Goal: Communication & Community: Answer question/provide support

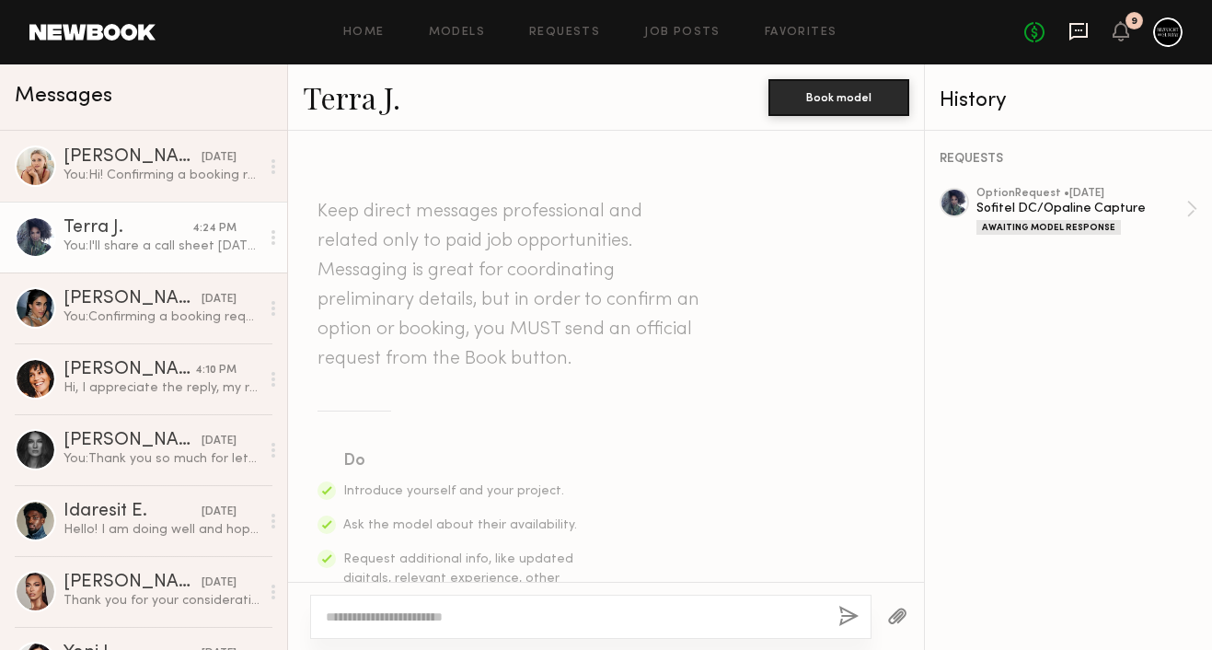
scroll to position [1196, 0]
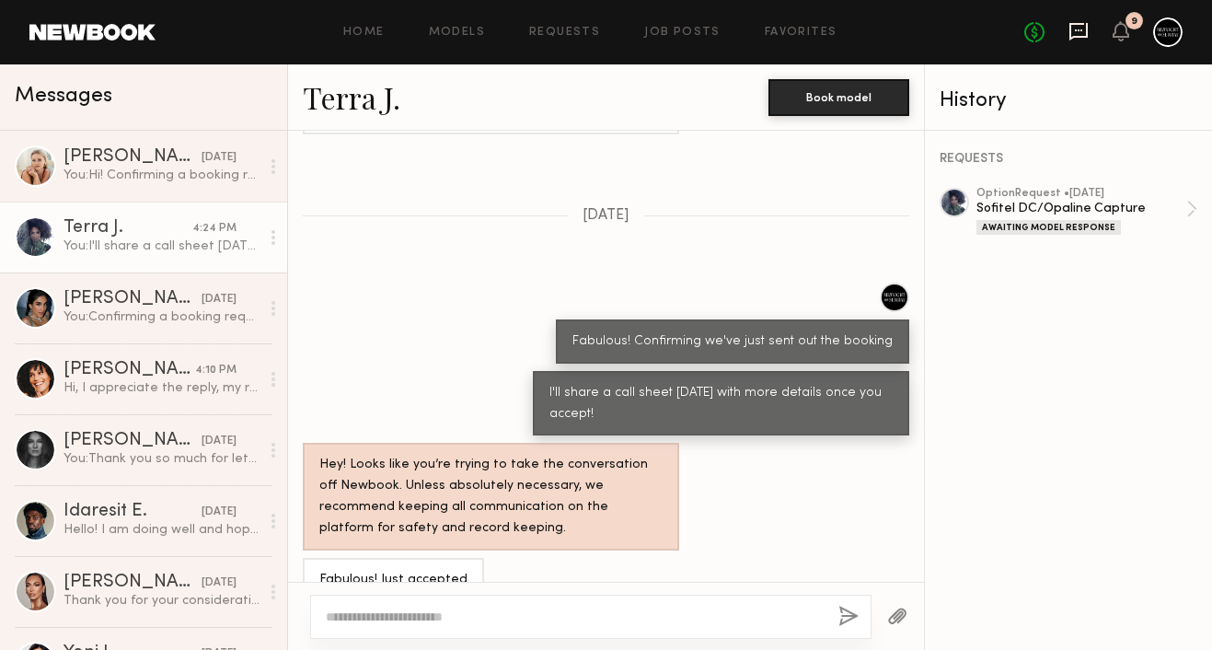
click at [1070, 33] on icon at bounding box center [1078, 31] width 18 height 17
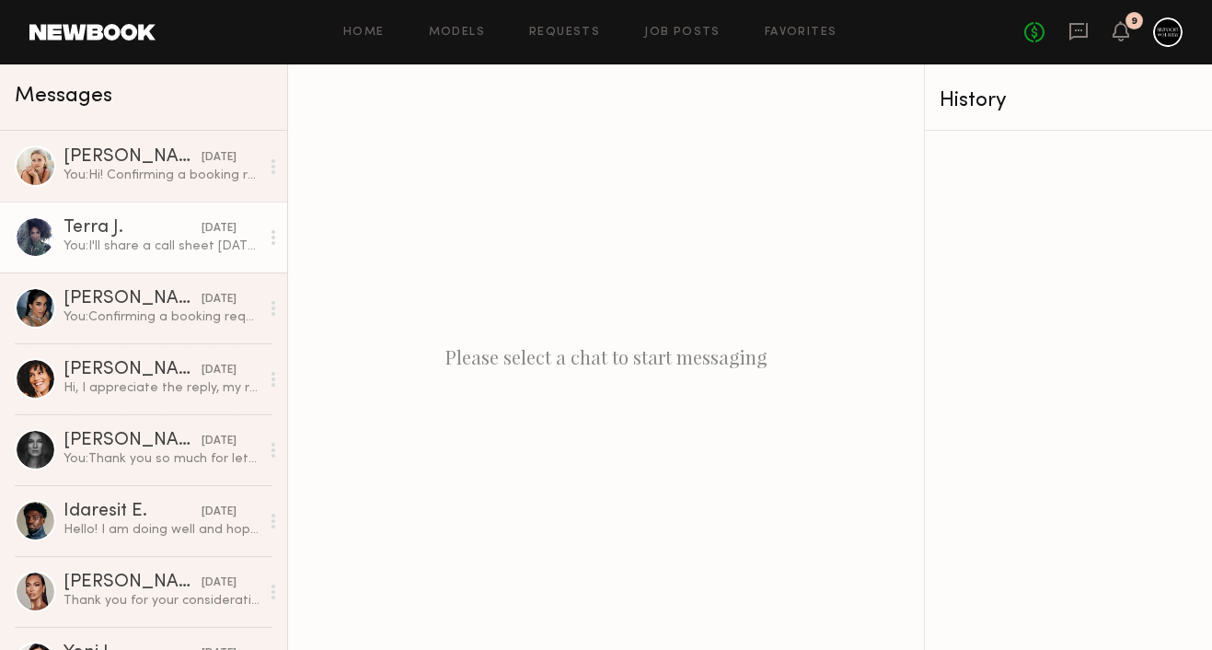
click at [176, 229] on div "Terra J." at bounding box center [132, 228] width 138 height 18
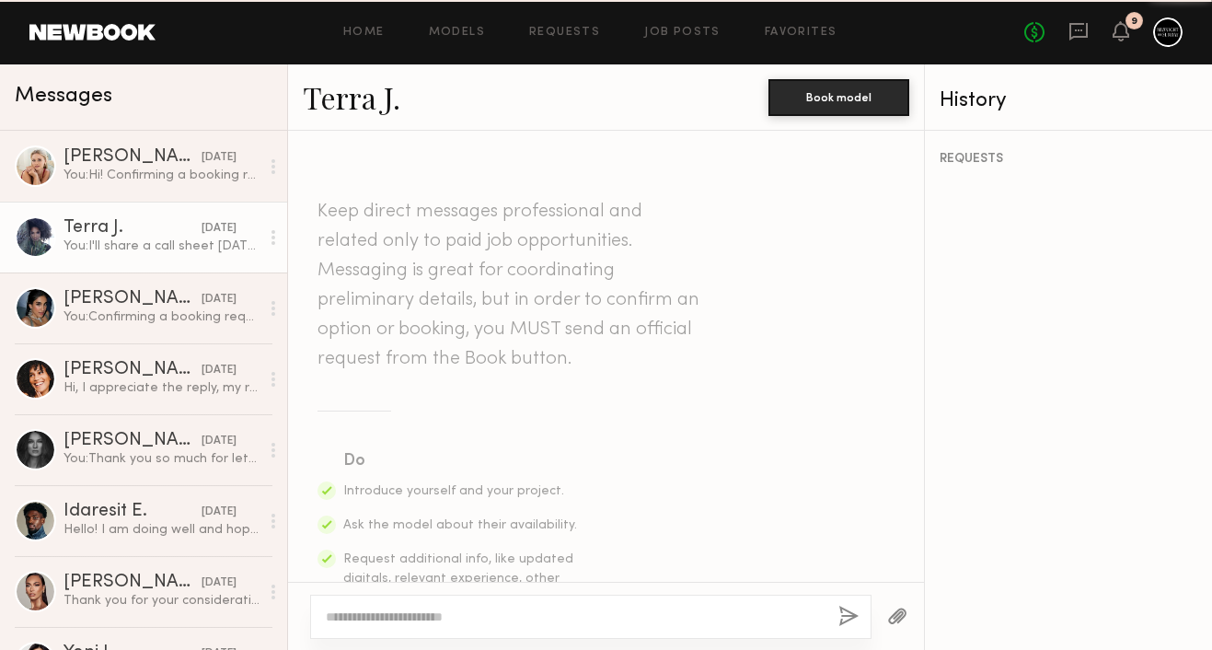
scroll to position [1196, 0]
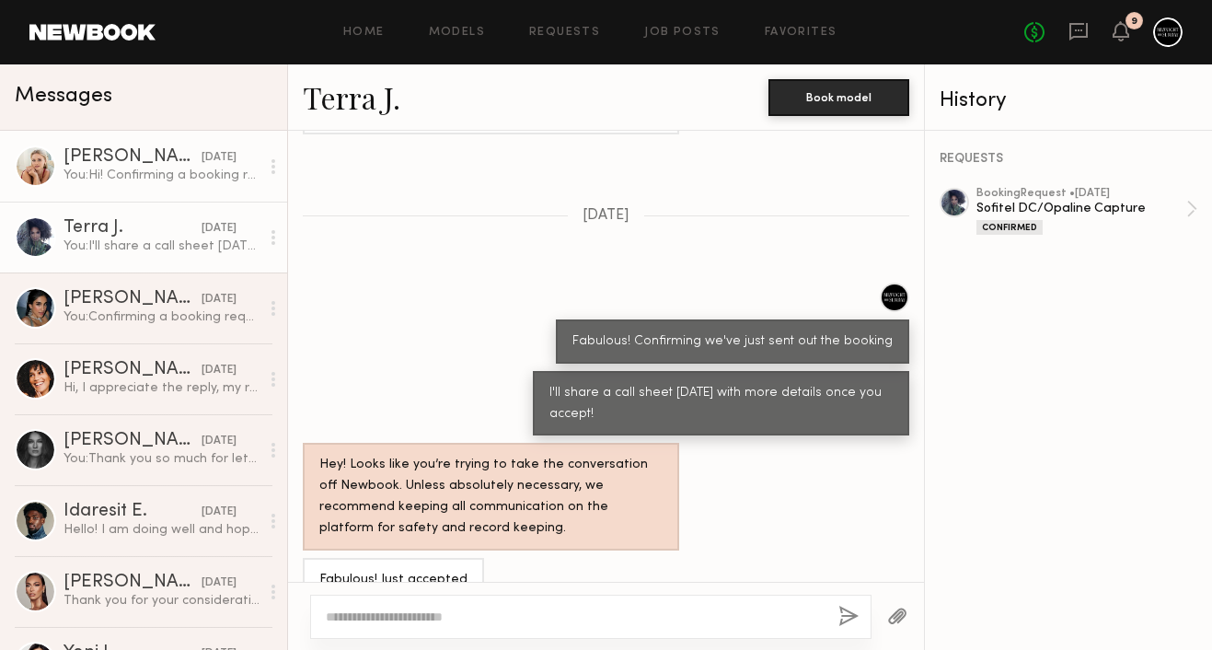
click at [175, 159] on div "[PERSON_NAME]" at bounding box center [132, 157] width 138 height 18
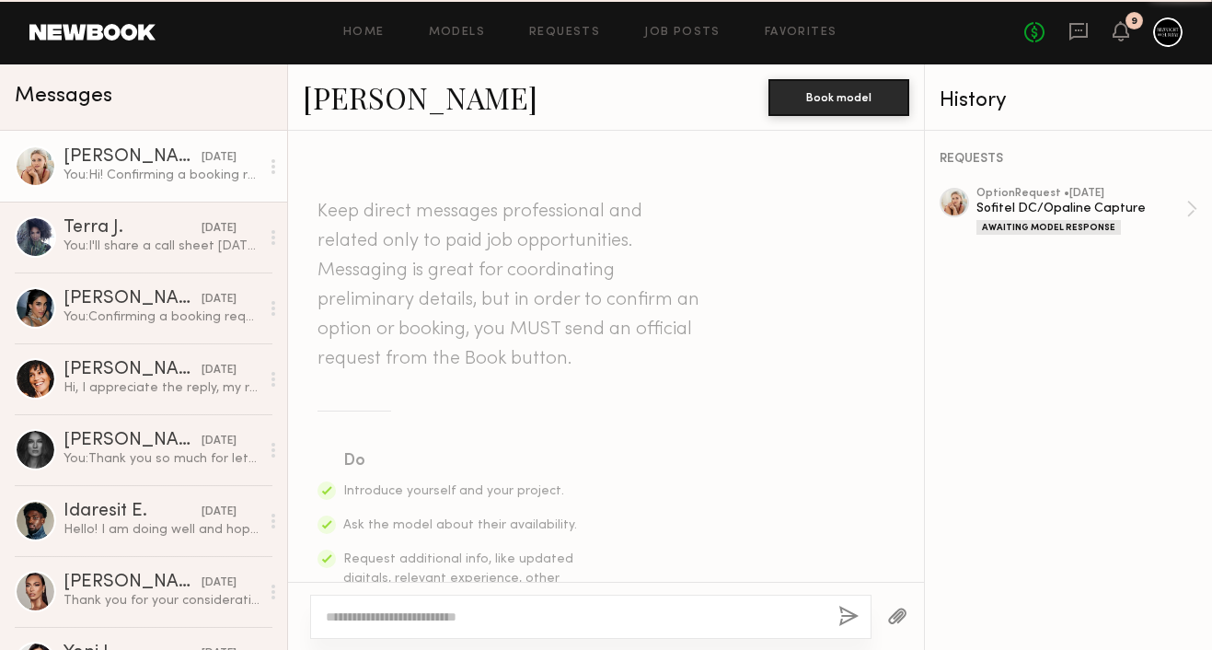
scroll to position [1502, 0]
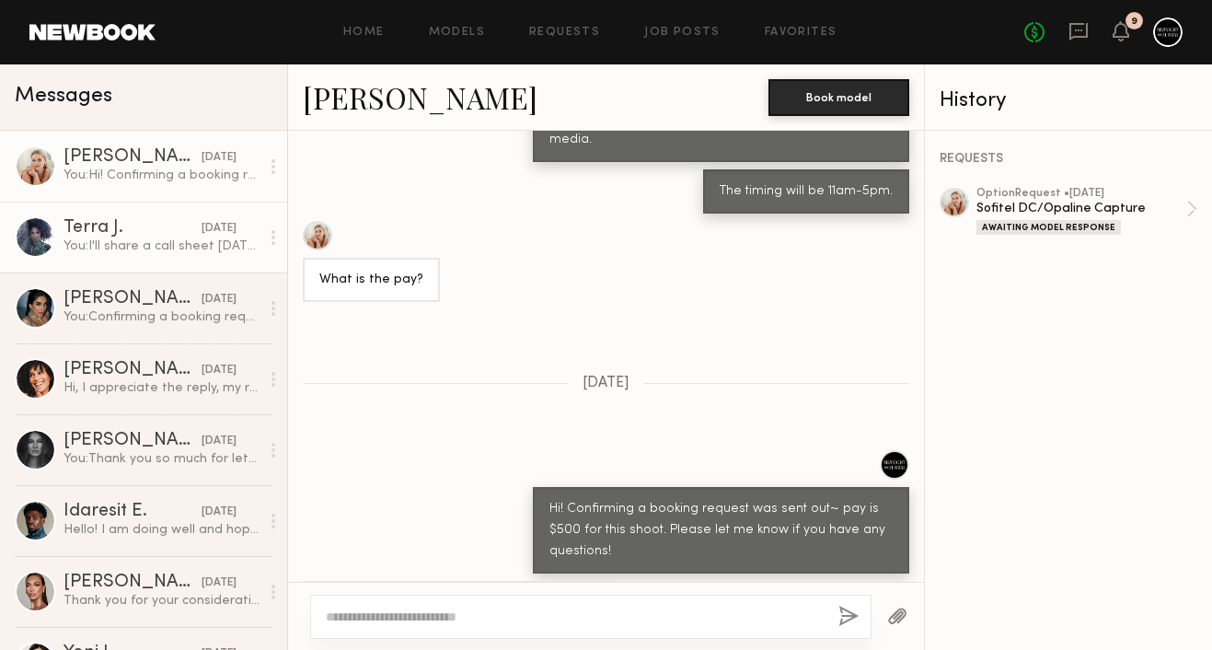
click at [172, 235] on div "Terra J." at bounding box center [132, 228] width 138 height 18
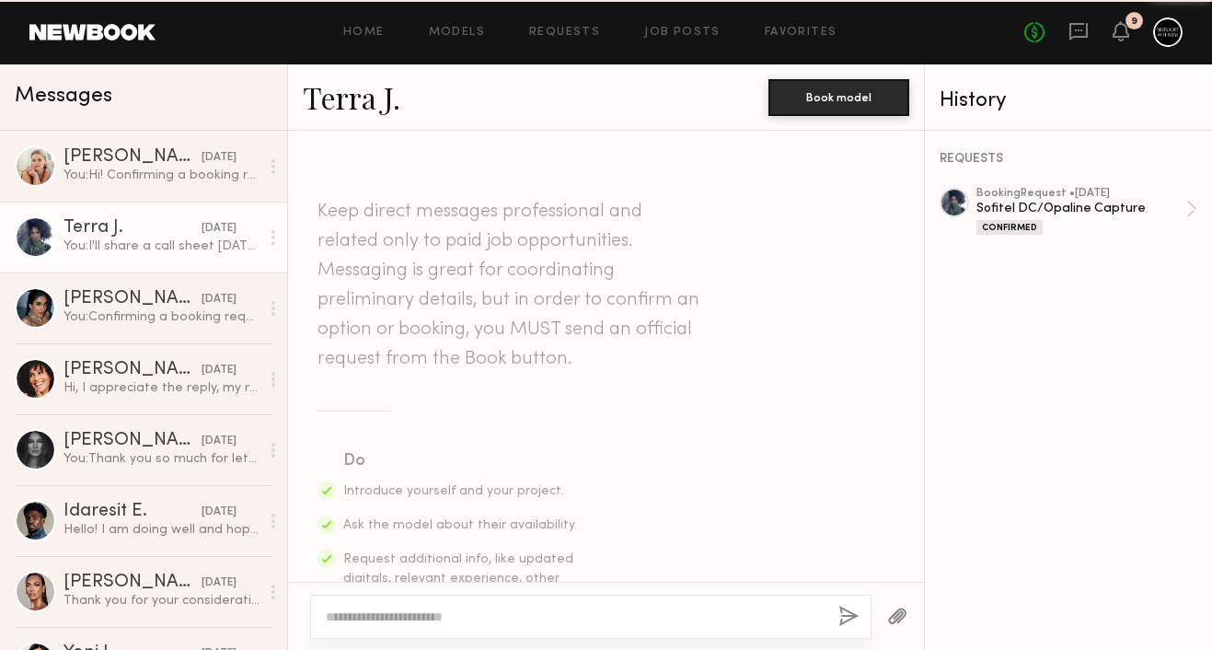
scroll to position [1196, 0]
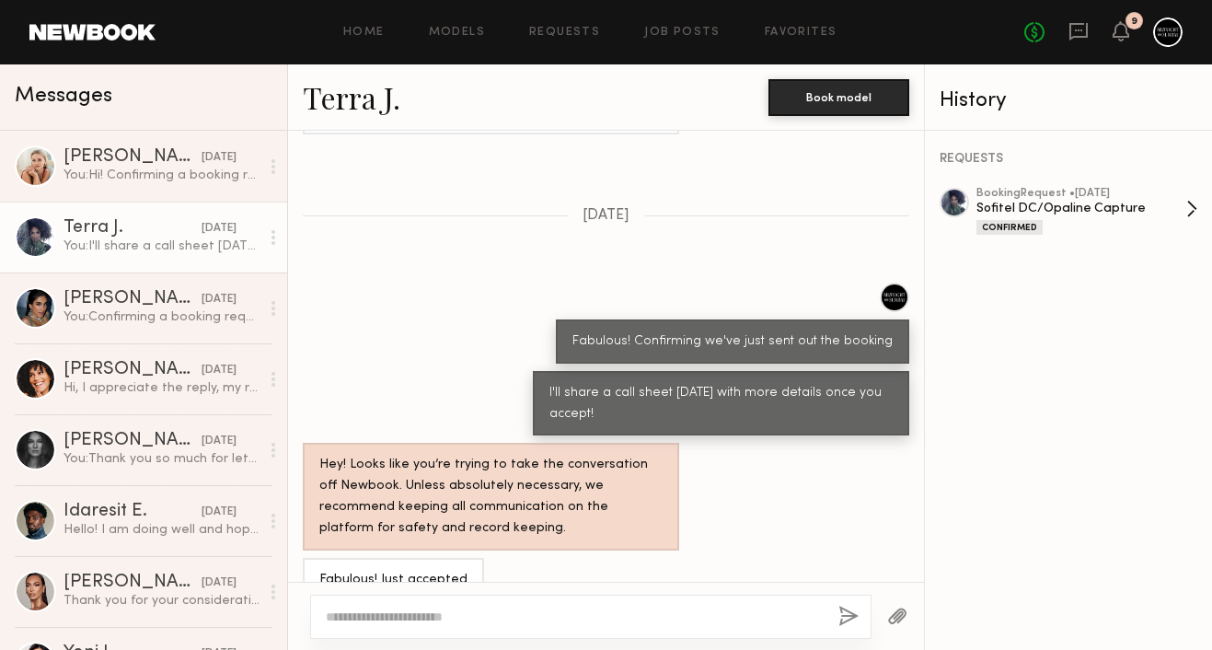
click at [1143, 200] on div "Sofitel DC/Opaline Capture" at bounding box center [1081, 208] width 210 height 17
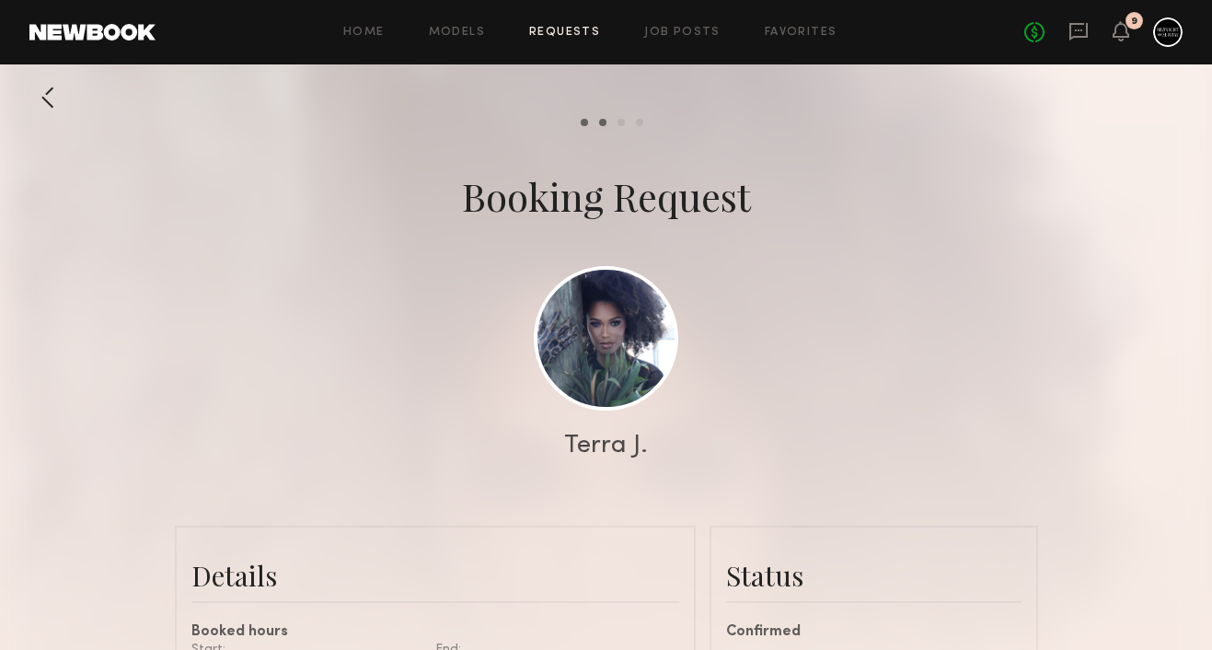
click at [1093, 34] on div "No fees up to $5,000 9" at bounding box center [1103, 31] width 158 height 29
click at [1078, 26] on icon at bounding box center [1078, 31] width 20 height 20
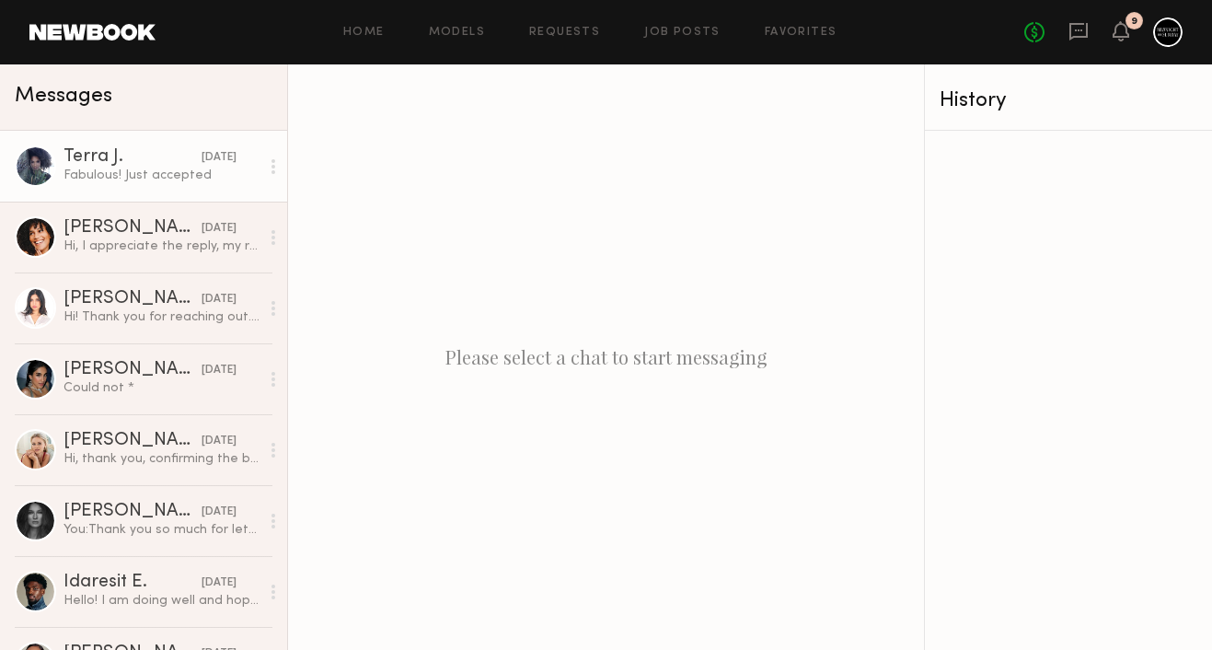
click at [101, 155] on div "Terra J." at bounding box center [132, 157] width 138 height 18
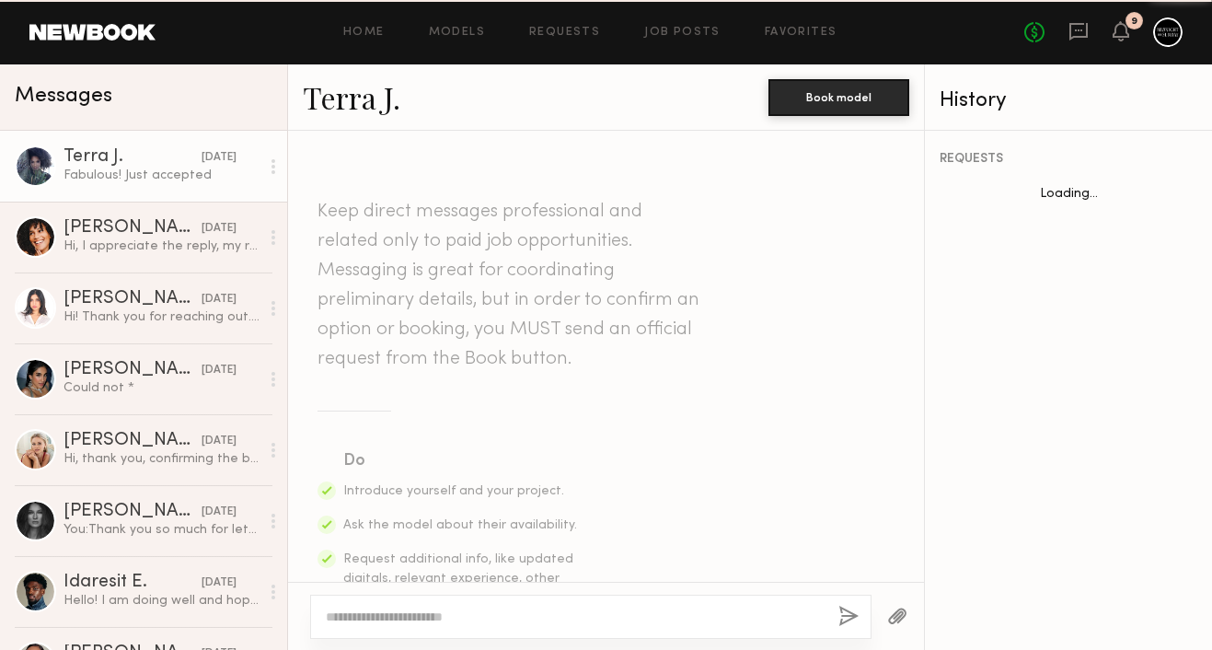
scroll to position [1196, 0]
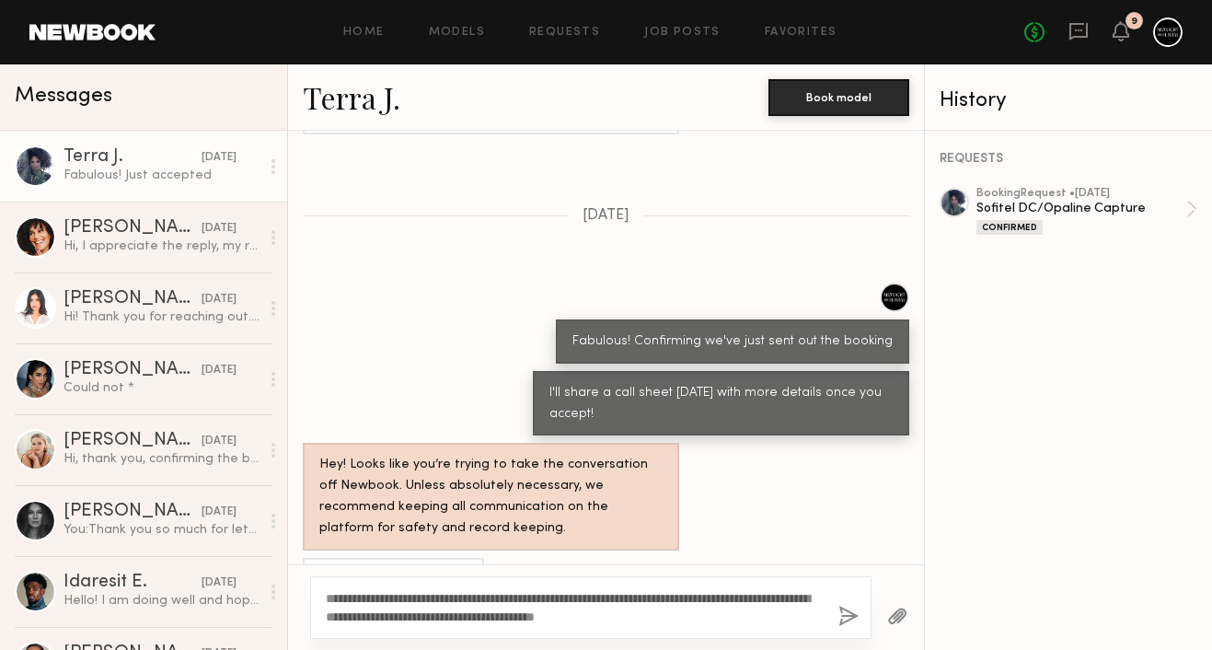
type textarea "**********"
click at [844, 614] on button "button" at bounding box center [848, 616] width 20 height 23
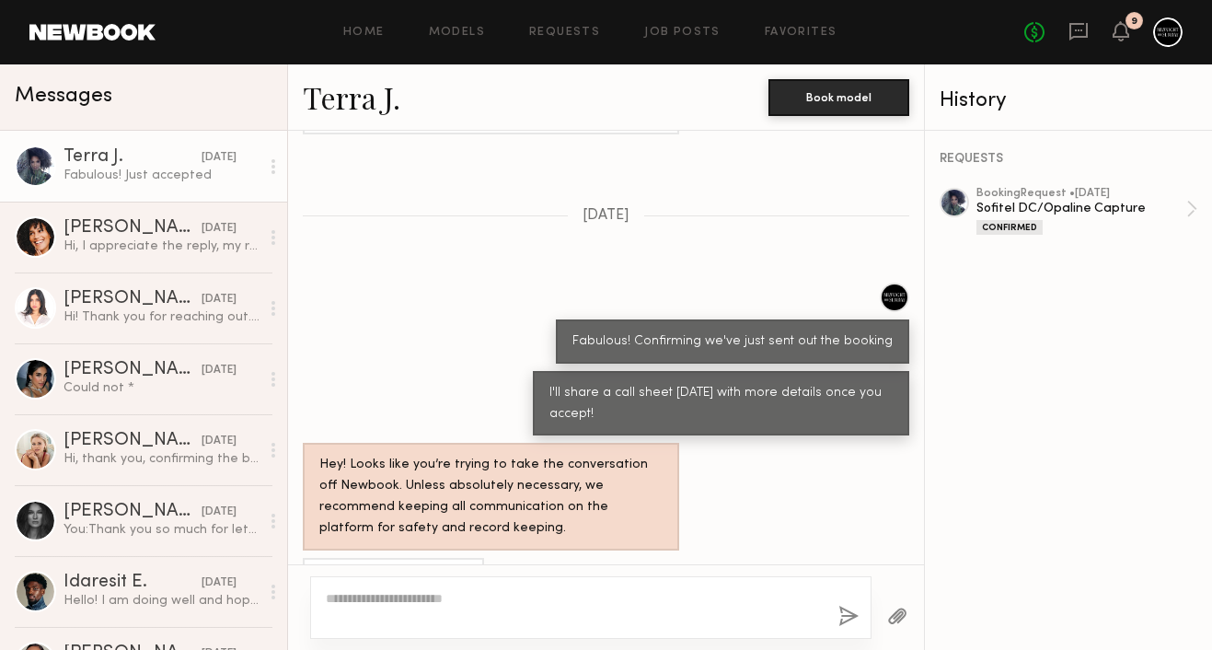
scroll to position [1605, 0]
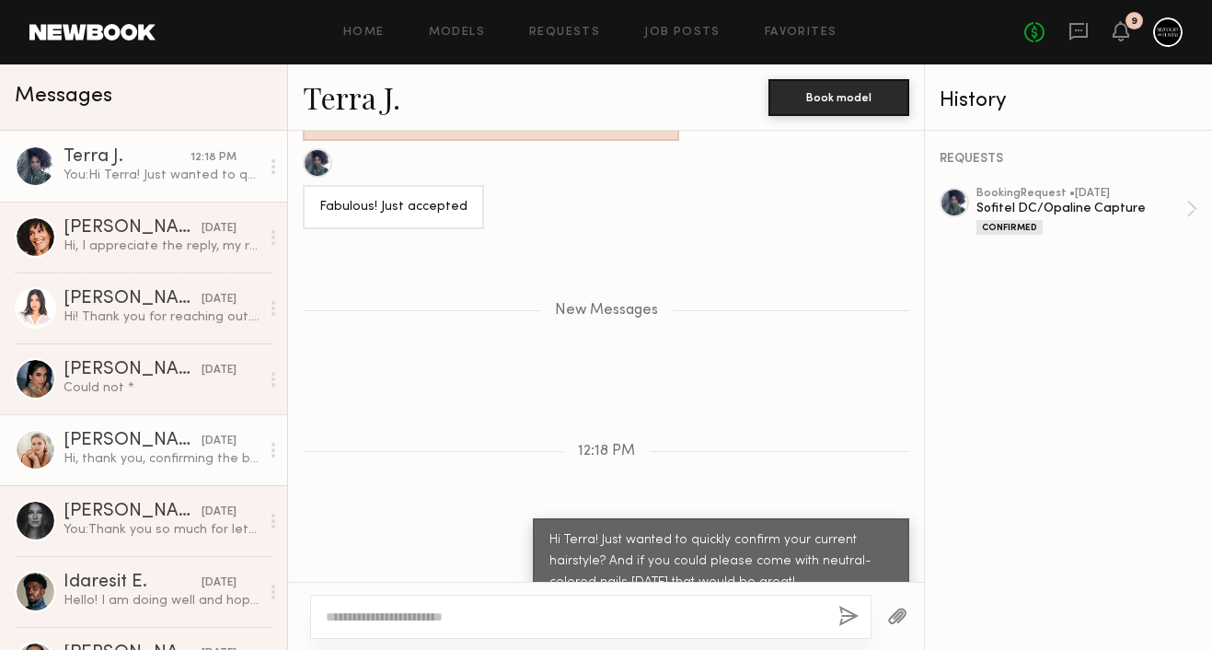
click at [161, 438] on div "[PERSON_NAME]" at bounding box center [132, 440] width 138 height 18
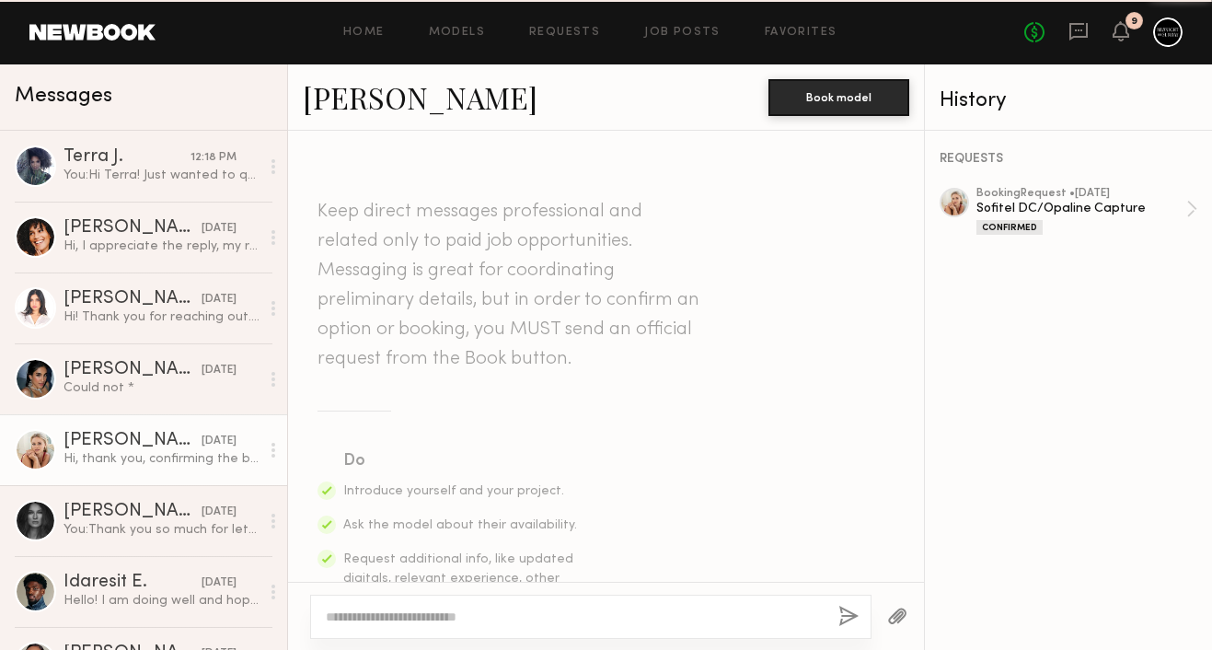
scroll to position [1502, 0]
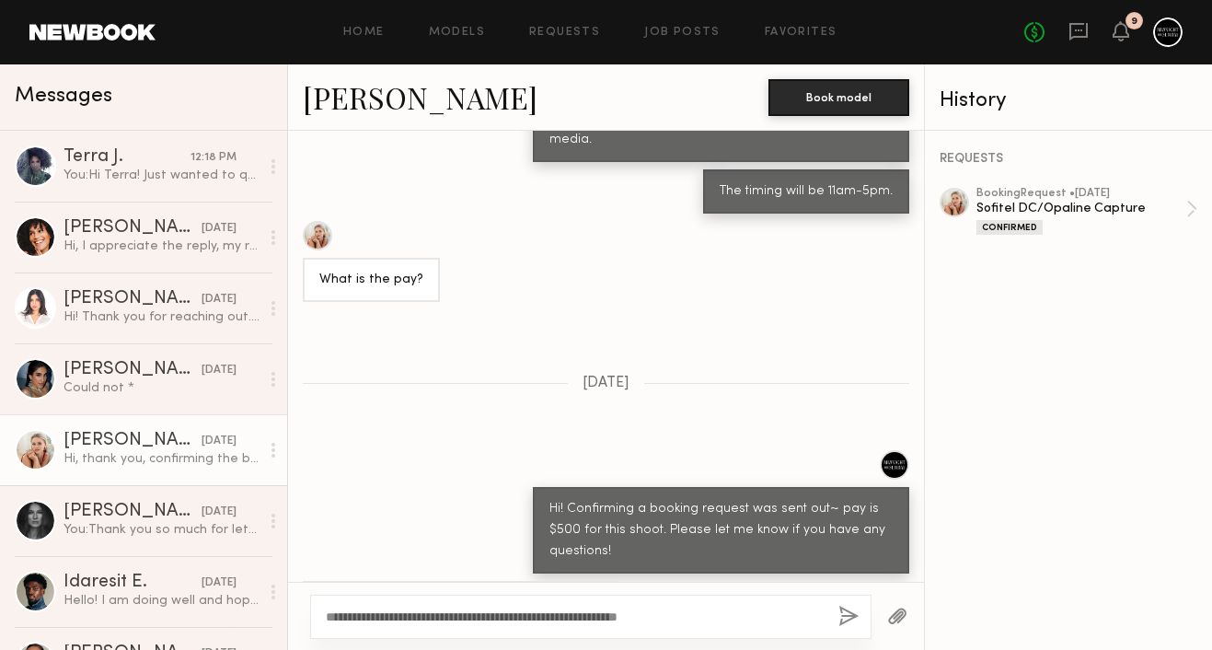
type textarea "**********"
click at [852, 611] on button "button" at bounding box center [848, 616] width 20 height 23
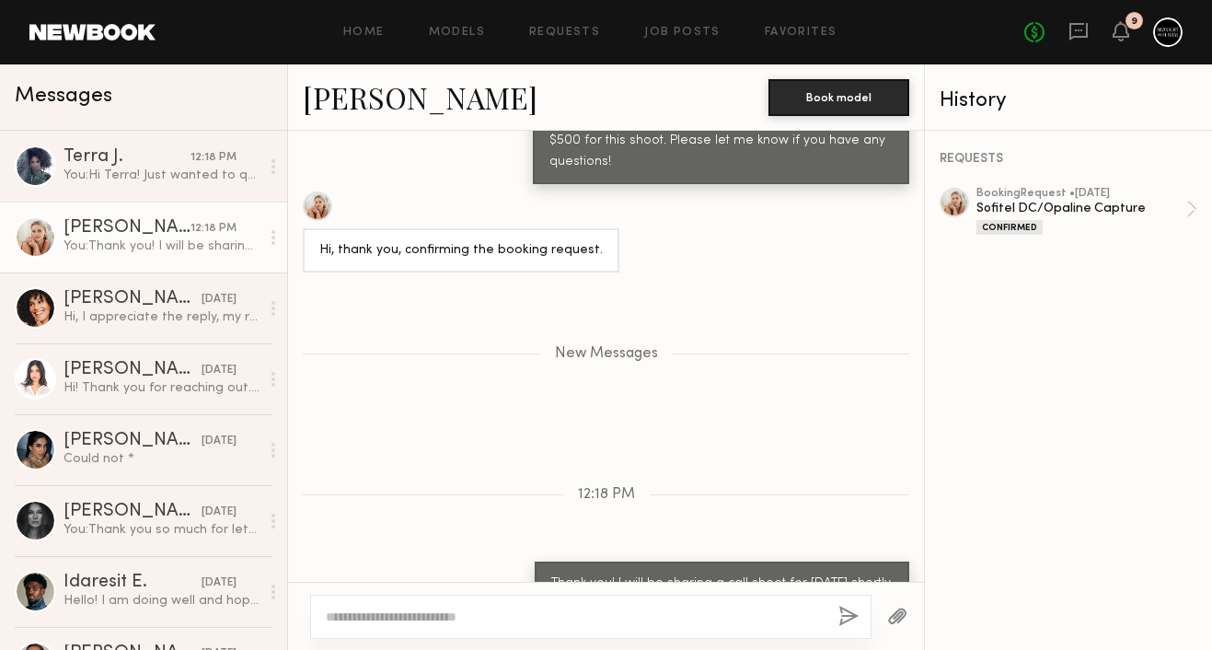
scroll to position [2007, 0]
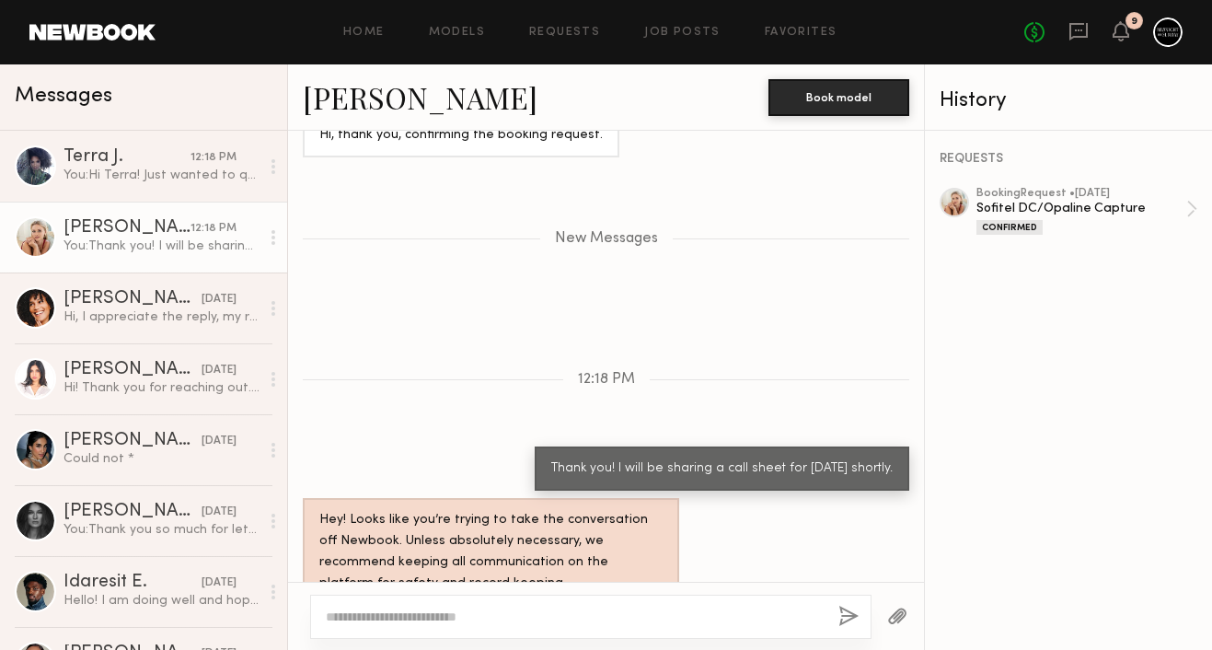
click at [605, 607] on textarea at bounding box center [575, 616] width 498 height 18
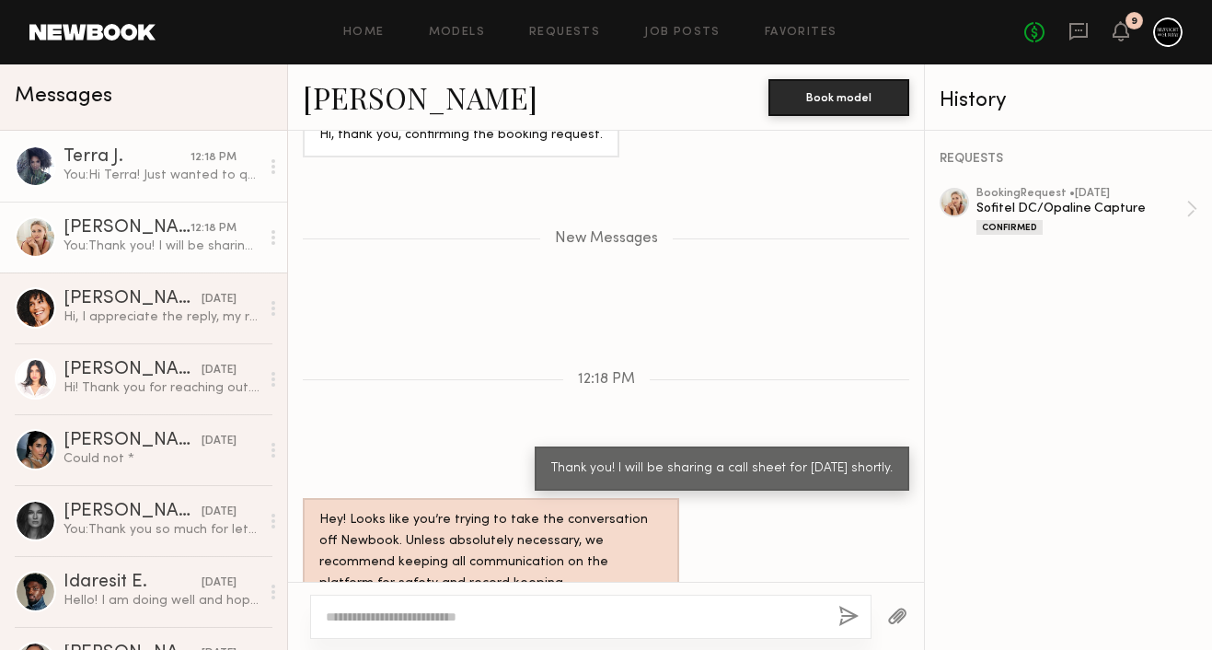
click at [114, 154] on div "Terra J." at bounding box center [126, 157] width 127 height 18
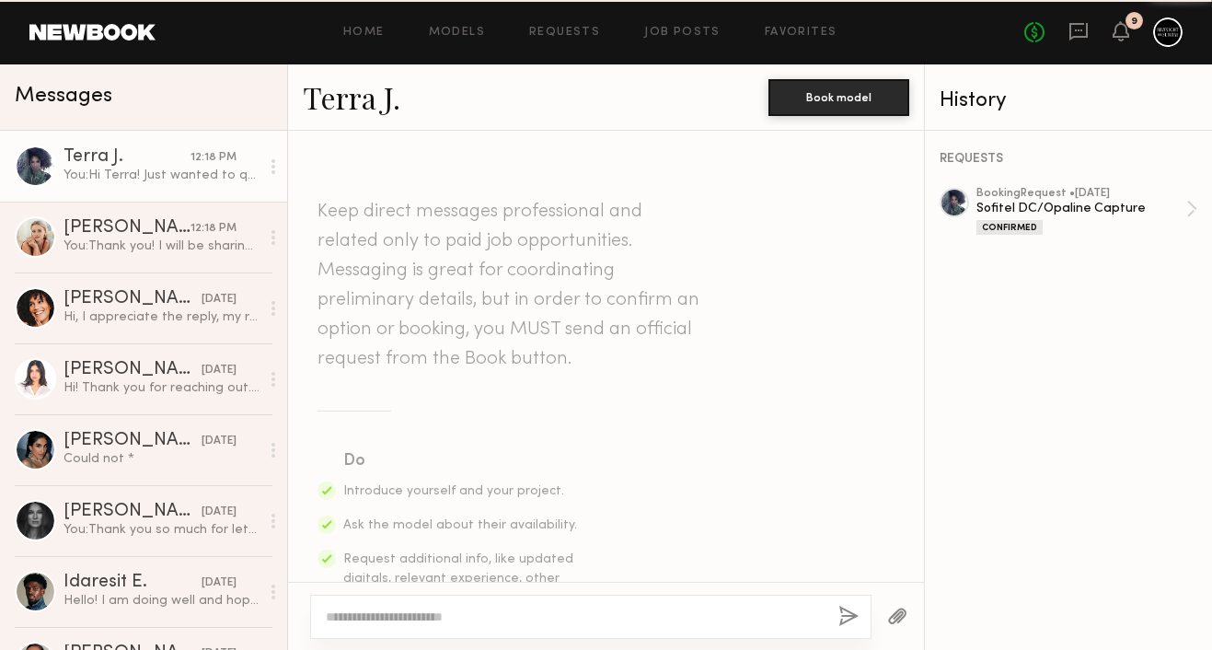
scroll to position [1466, 0]
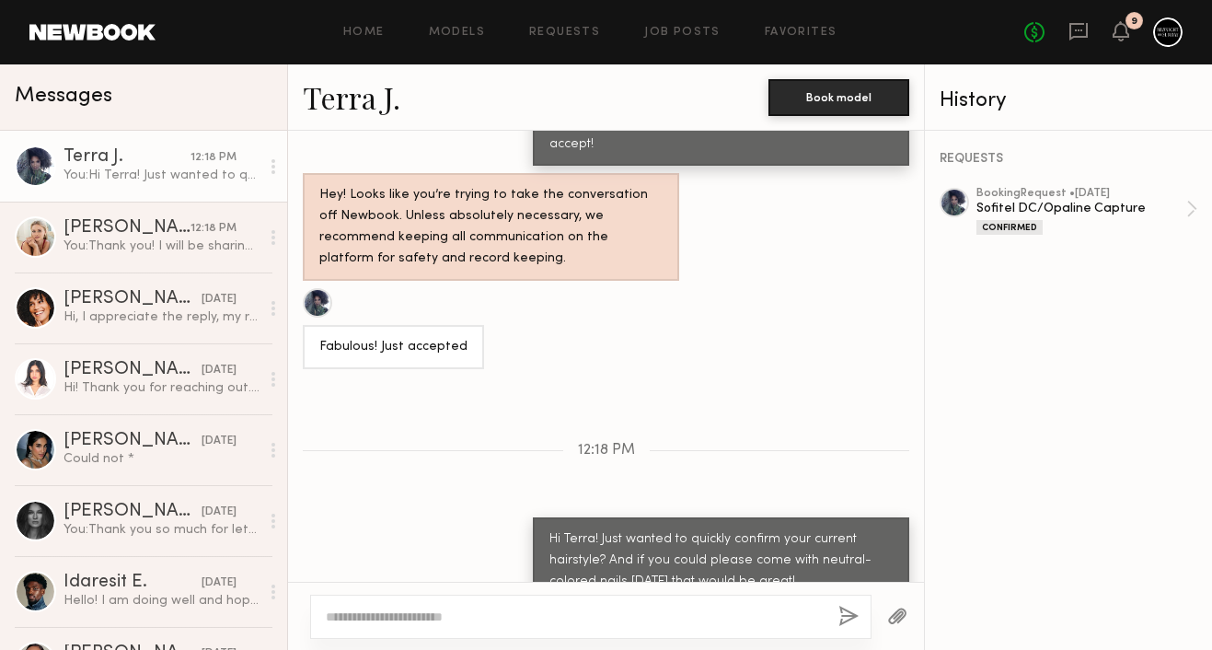
drag, startPoint x: 610, startPoint y: 522, endPoint x: 812, endPoint y: 559, distance: 205.9
click at [812, 559] on div "Hi Terra! Just wanted to quickly confirm your current hairstyle? And if you cou…" at bounding box center [721, 560] width 376 height 86
copy div "And if you could please come with neutral-colored nails tomorrow that would be …"
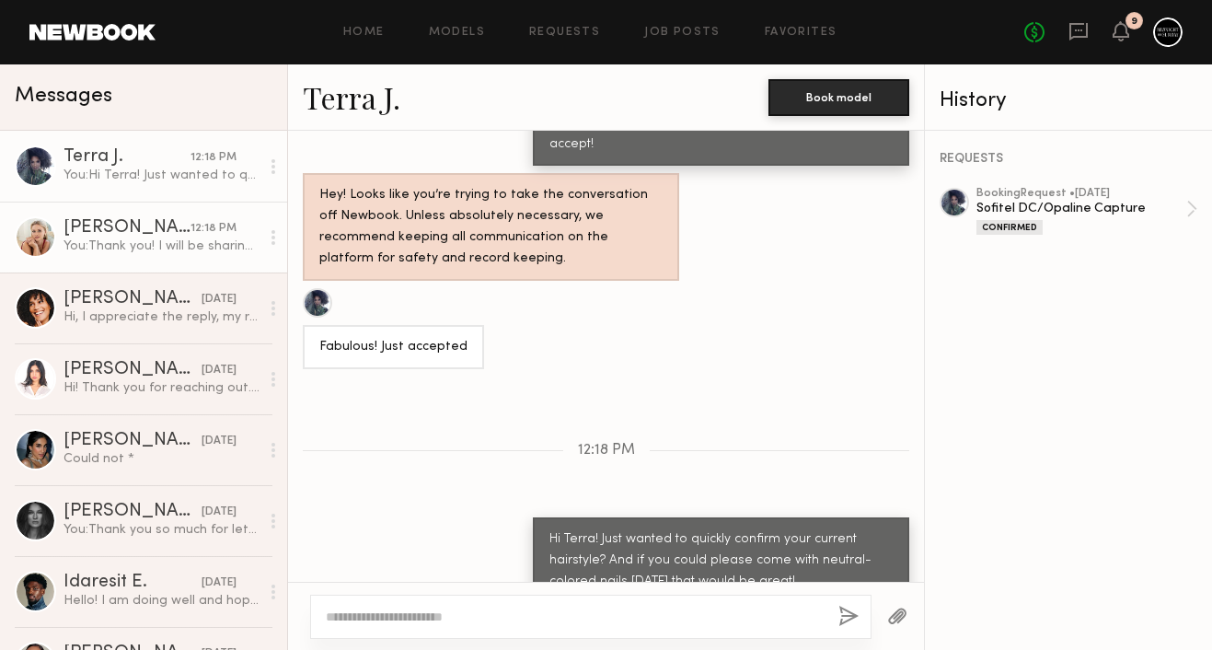
click at [132, 237] on div "You: Thank you! I will be sharing a call sheet for tomorrow shortly." at bounding box center [161, 245] width 196 height 17
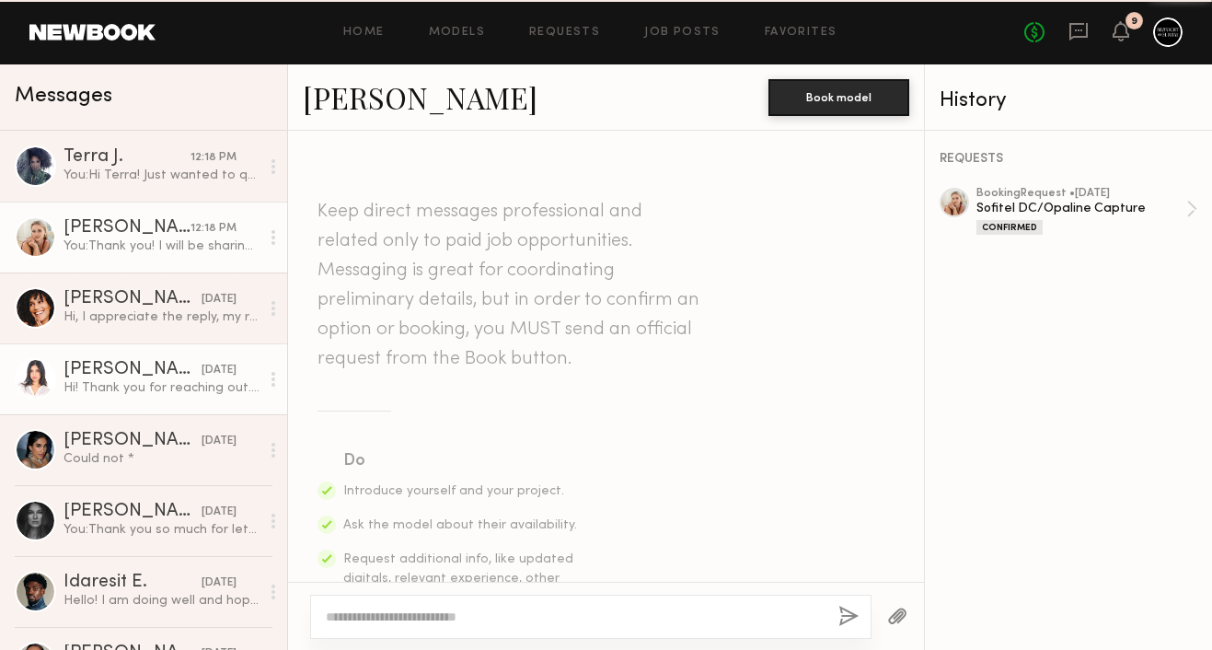
scroll to position [1867, 0]
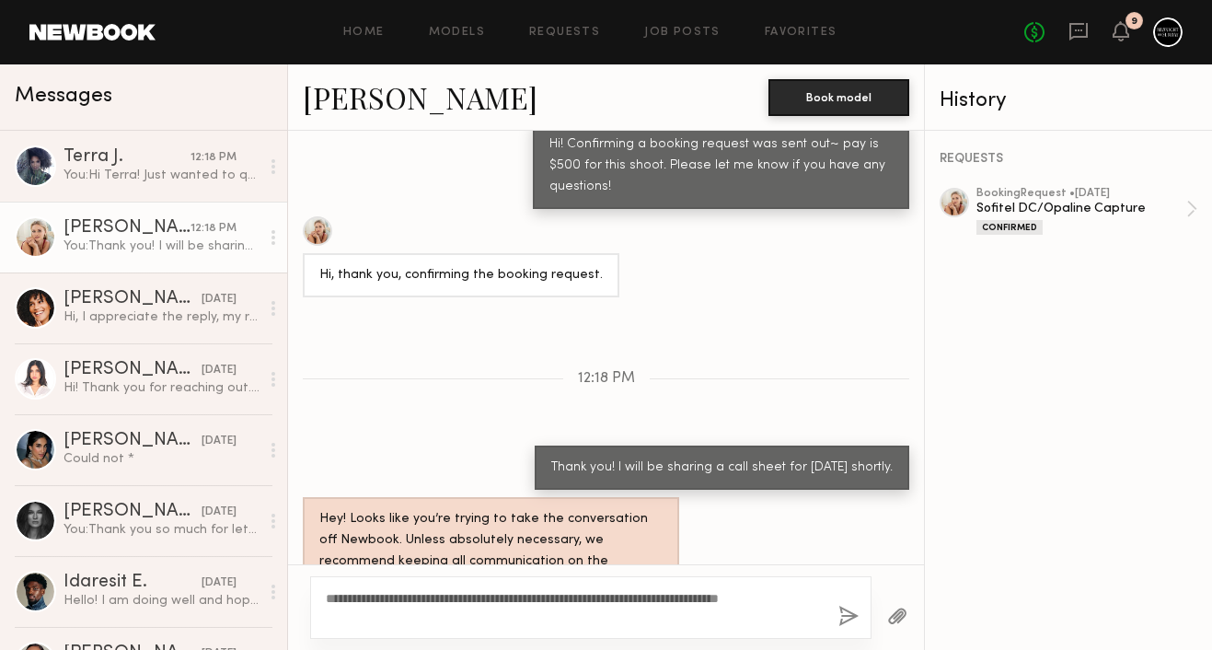
click at [351, 598] on textarea "**********" at bounding box center [575, 607] width 498 height 37
click at [584, 617] on textarea "**********" at bounding box center [575, 607] width 498 height 37
type textarea "**********"
click at [848, 623] on button "button" at bounding box center [848, 616] width 20 height 23
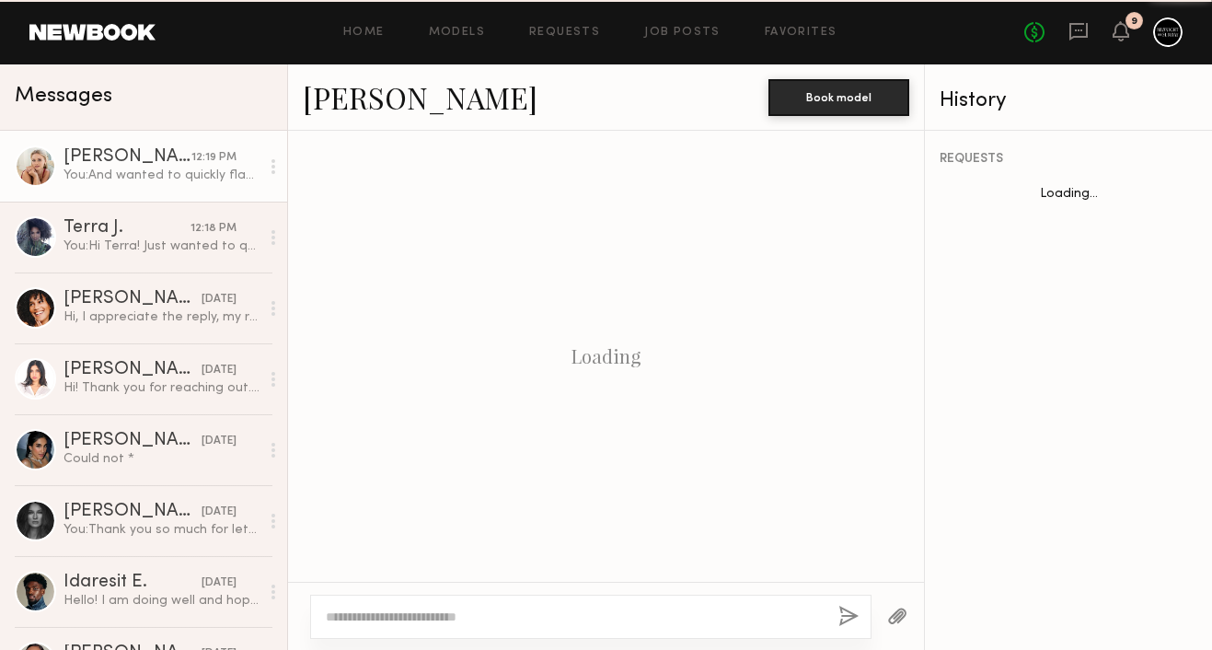
scroll to position [1976, 0]
